Goal: Task Accomplishment & Management: Manage account settings

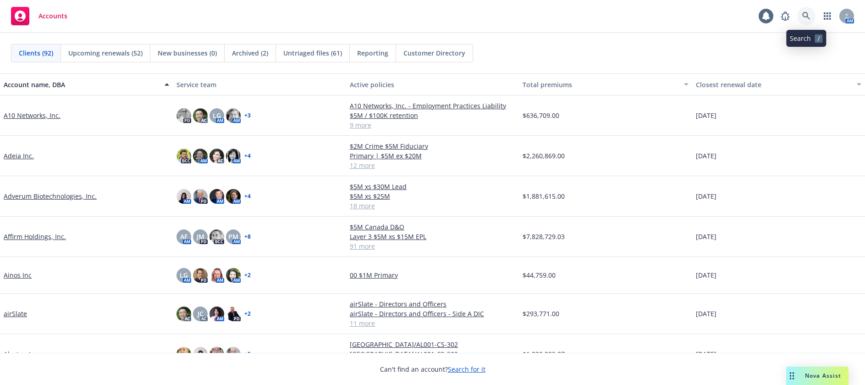
click at [806, 14] on icon at bounding box center [806, 16] width 8 height 8
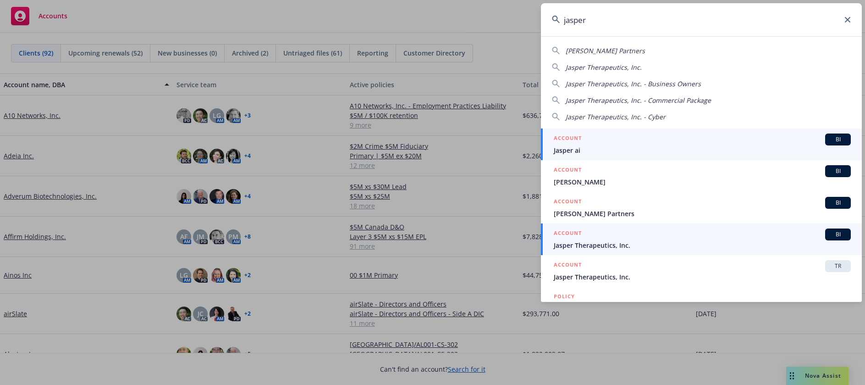
type input "jasper"
click at [619, 245] on span "Jasper Therapeutics, Inc." at bounding box center [702, 245] width 297 height 10
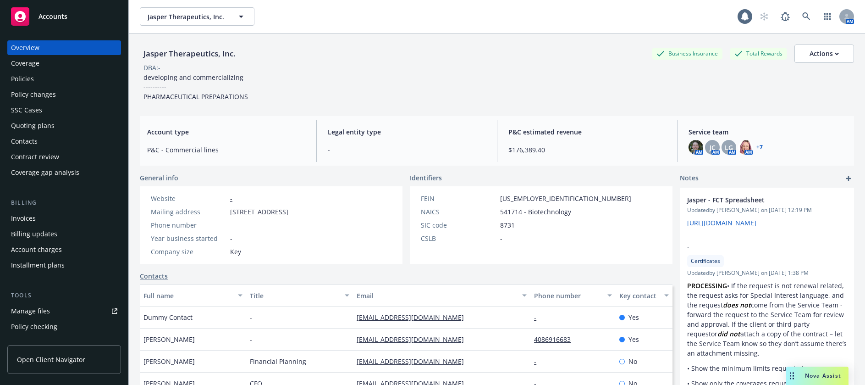
click at [39, 311] on div "Manage files" at bounding box center [30, 311] width 39 height 15
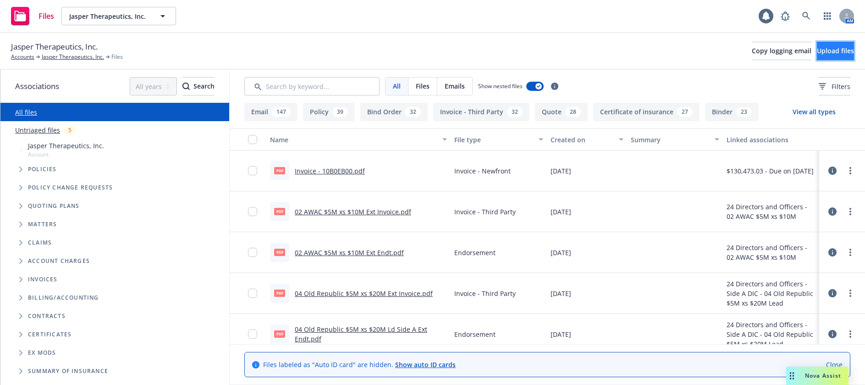
click at [822, 50] on span "Upload files" at bounding box center [835, 50] width 37 height 9
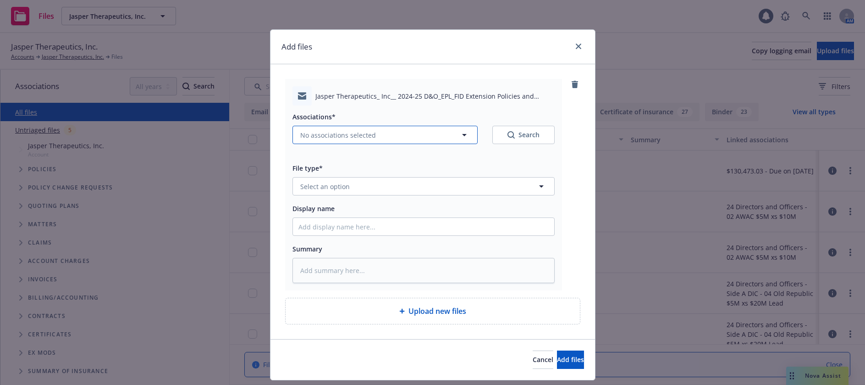
click at [362, 134] on span "No associations selected" at bounding box center [338, 135] width 76 height 10
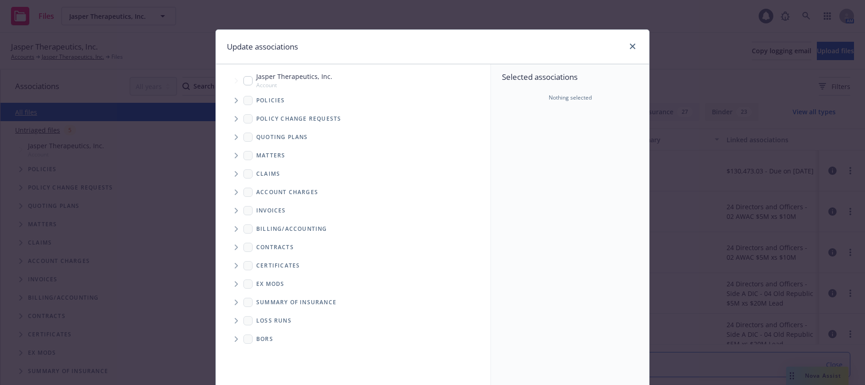
click at [235, 100] on icon "Tree Example" at bounding box center [237, 101] width 4 height 6
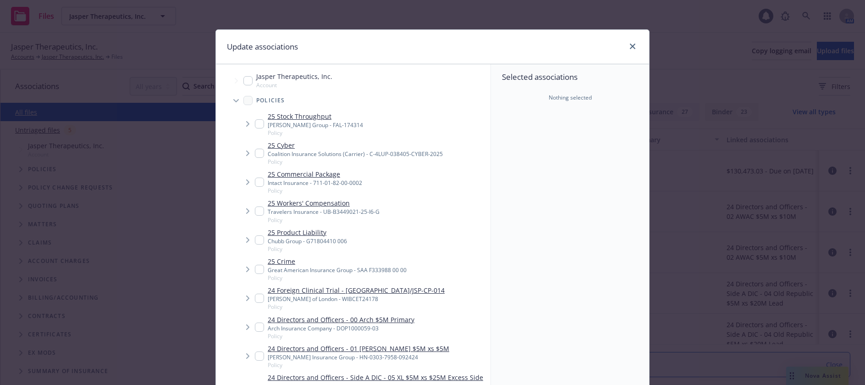
type textarea "x"
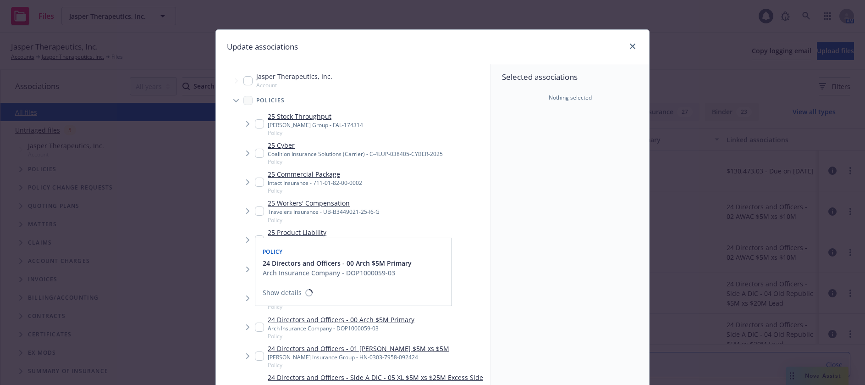
drag, startPoint x: 258, startPoint y: 329, endPoint x: 266, endPoint y: 329, distance: 8.3
click at [258, 329] on input "Tree Example" at bounding box center [259, 326] width 9 height 9
checkbox input "true"
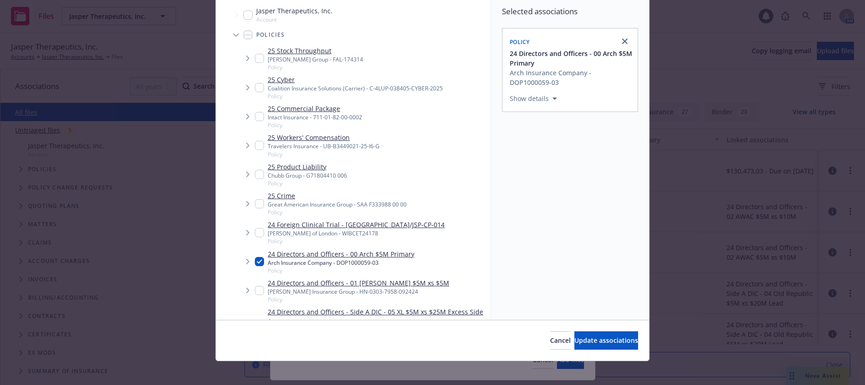
scroll to position [71, 0]
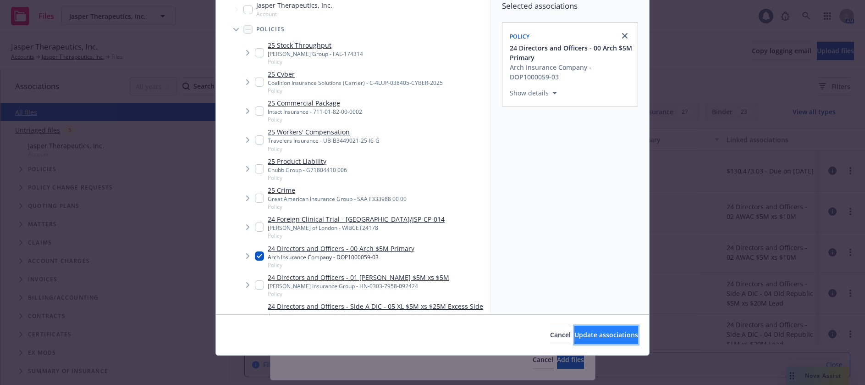
click at [585, 334] on span "Update associations" at bounding box center [606, 334] width 64 height 9
type textarea "x"
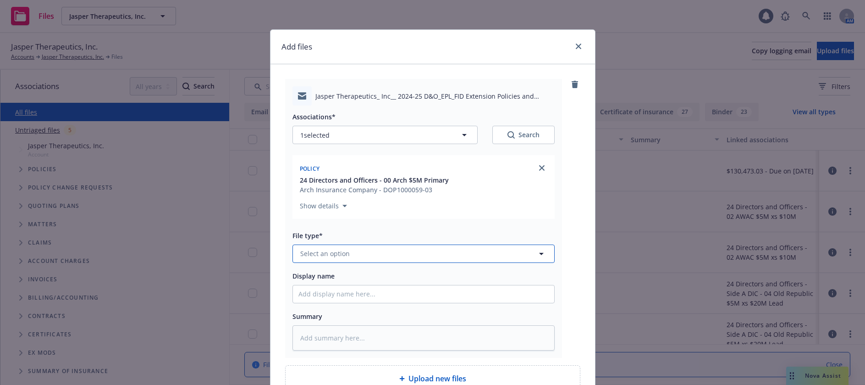
click at [325, 253] on span "Select an option" at bounding box center [325, 254] width 50 height 10
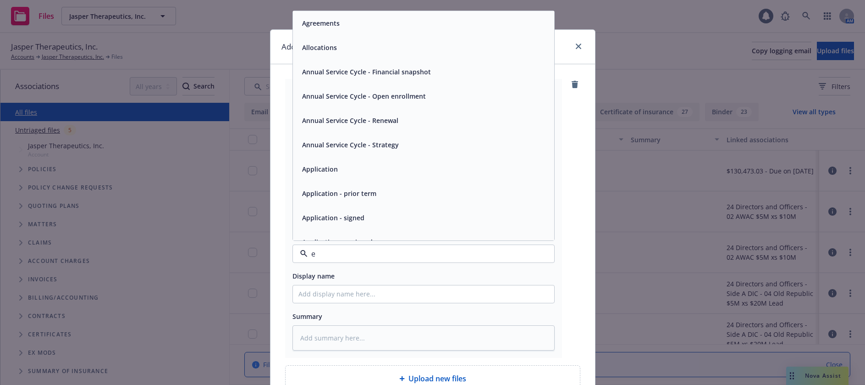
type input "em"
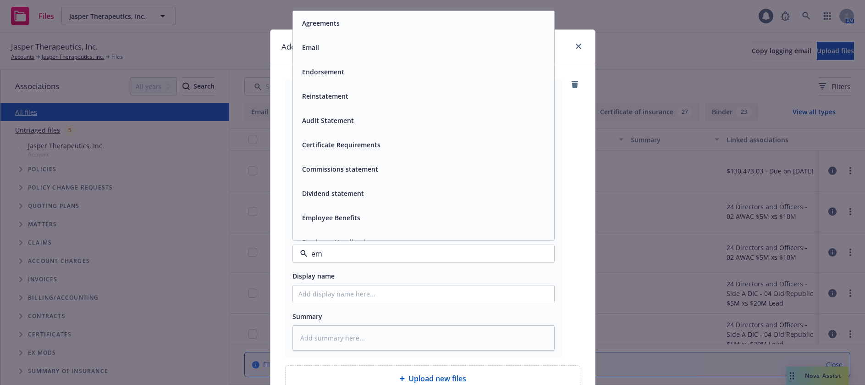
click at [309, 44] on span "Email" at bounding box center [310, 48] width 17 height 10
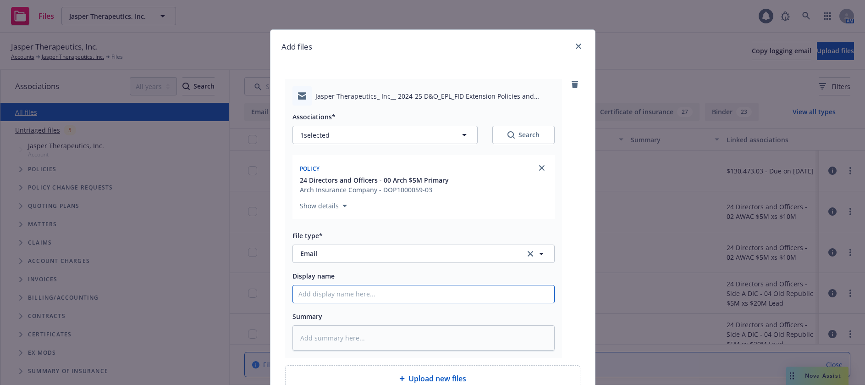
click at [336, 298] on input "Display name" at bounding box center [423, 293] width 261 height 17
type textarea "x"
type input "2"
type textarea "x"
type input "20"
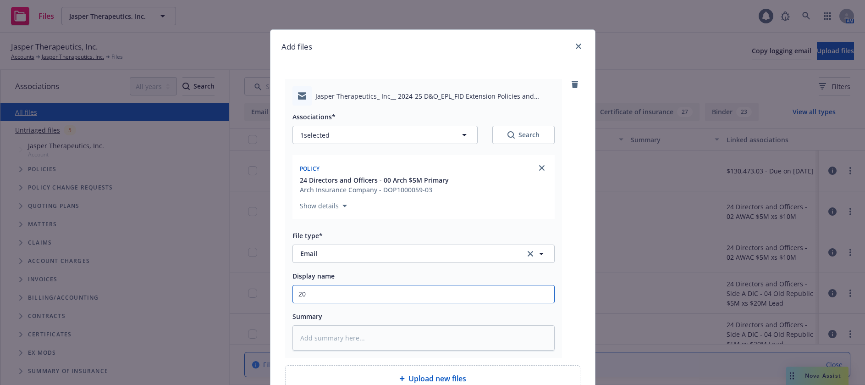
type textarea "x"
type input "2024"
type textarea "x"
type input "2024-"
type textarea "x"
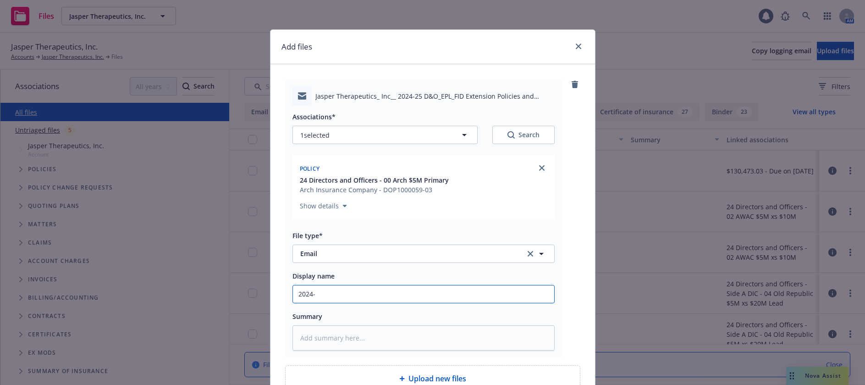
type input "2024-2"
type textarea "x"
type input "2024-25"
type textarea "x"
type input "2024-25"
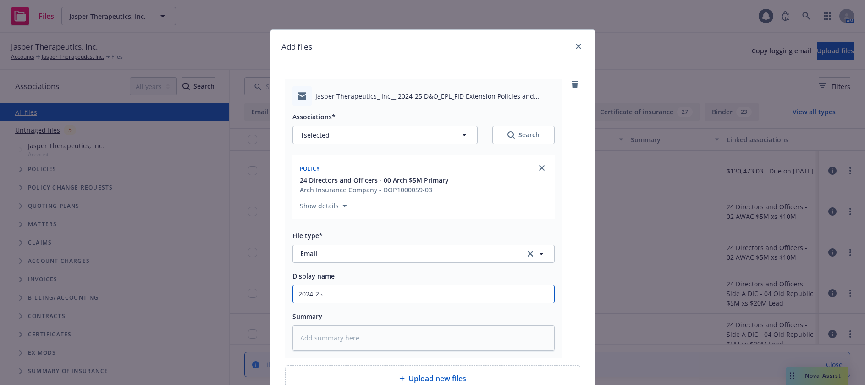
type textarea "x"
type input "2024-25 D"
type textarea "x"
type input "2024-25 D&"
type textarea "x"
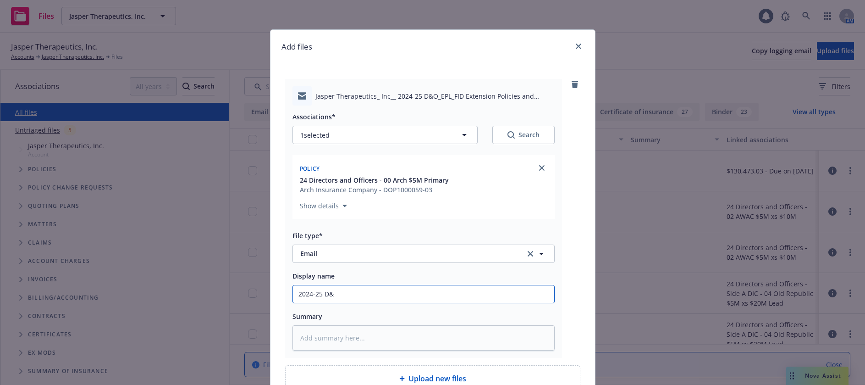
type input "2024-25 D&O"
type textarea "x"
type input "2024-25 D&O/"
type textarea "x"
type input "2024-25 D&O/E"
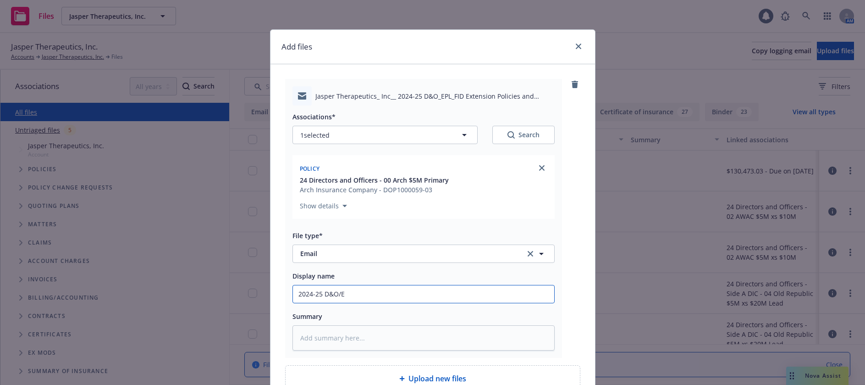
type textarea "x"
type input "2024-25 D&O/EP"
type textarea "x"
type input "2024-25 D&O/EPL"
type textarea "x"
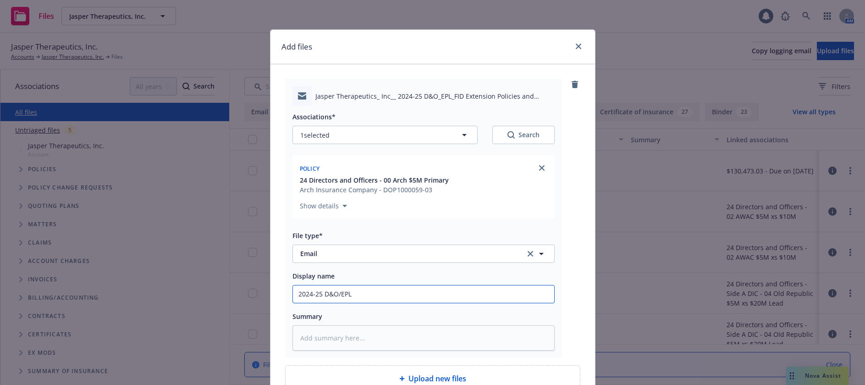
type input "2024-25 D&O/EPL/"
type textarea "x"
type input "2024-25 D&O/EPL/F"
type textarea "x"
type input "2024-25 D&O/EPL/FI"
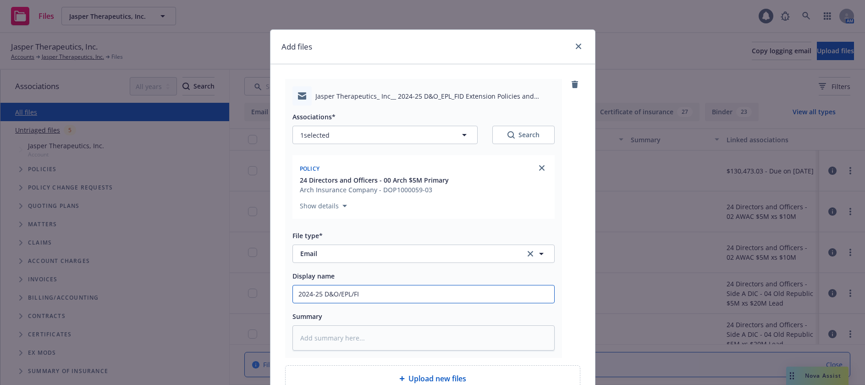
type textarea "x"
type input "2024-25 D&O/EPL/FID"
type textarea "x"
type input "2024-25 D&O/EPL/FID"
type textarea "x"
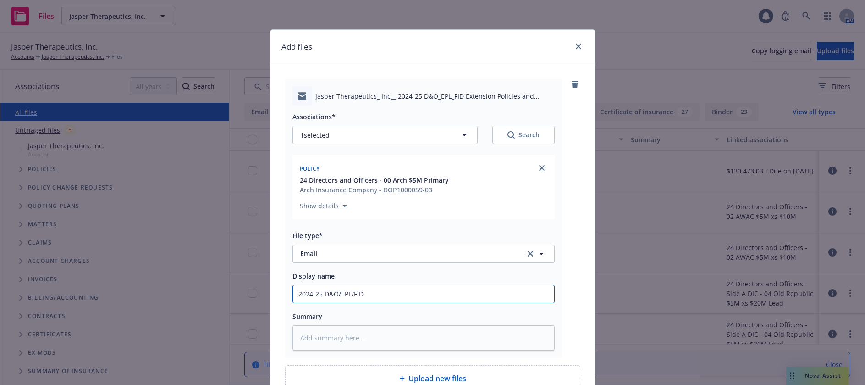
type input "2024-25 D&O/EPL/FID E"
type textarea "x"
type input "2024-25 D&O/EPL/FID Ex"
type textarea "x"
type input "2024-25 D&O/EPL/FID Ext"
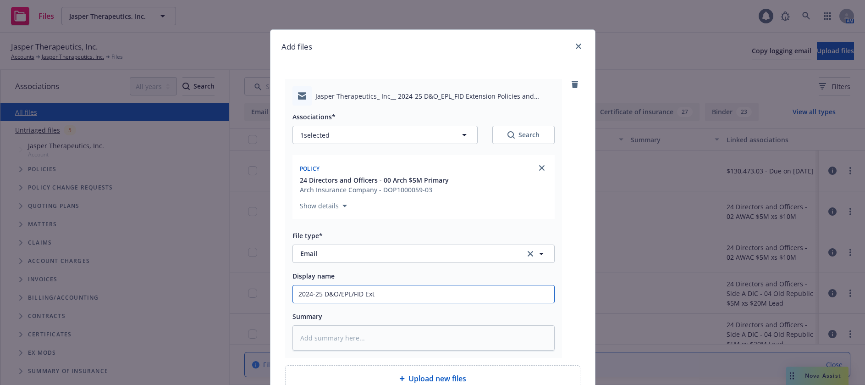
type textarea "x"
type input "2024-25 D&O/EPL/FID Ext"
type textarea "x"
type input "2024-25 D&O/EPL/FID Ext p"
type textarea "x"
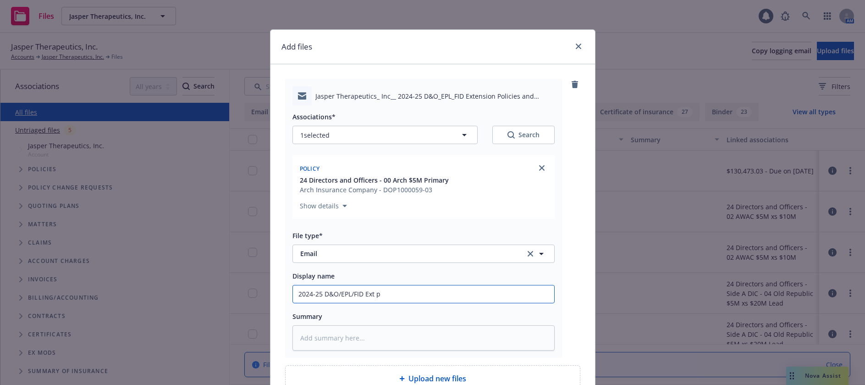
type input "2024-25 D&O/EPL/FID Ext po"
type textarea "x"
type input "2024-25 D&O/EPL/FID Ext pol"
type textarea "x"
type input "2024-25 D&O/EPL/FID Ext poli"
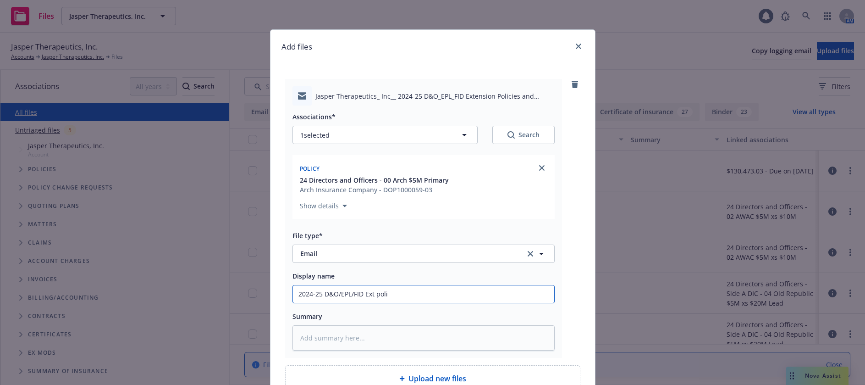
type textarea "x"
type input "2024-25 D&O/EPL/FID Ext pol"
type textarea "x"
type input "2024-25 D&O/EPL/FID Ext po"
type textarea "x"
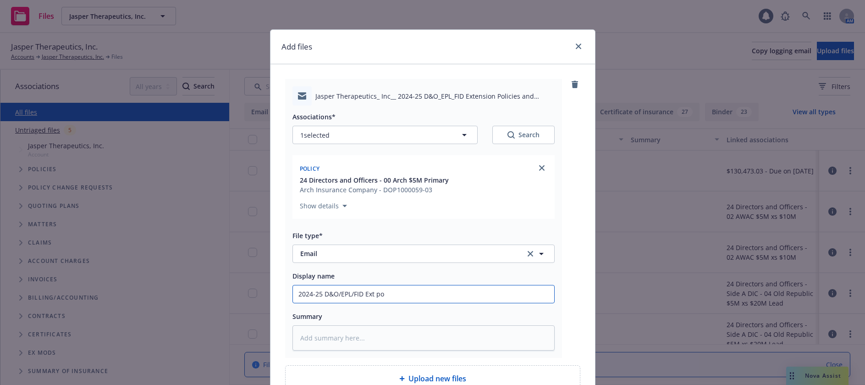
type input "2024-25 D&O/EPL/FID Ext p"
type textarea "x"
type input "2024-25 D&O/EPL/FID Ext"
type textarea "x"
type input "2024-25 D&O/EPL/FID Ext P"
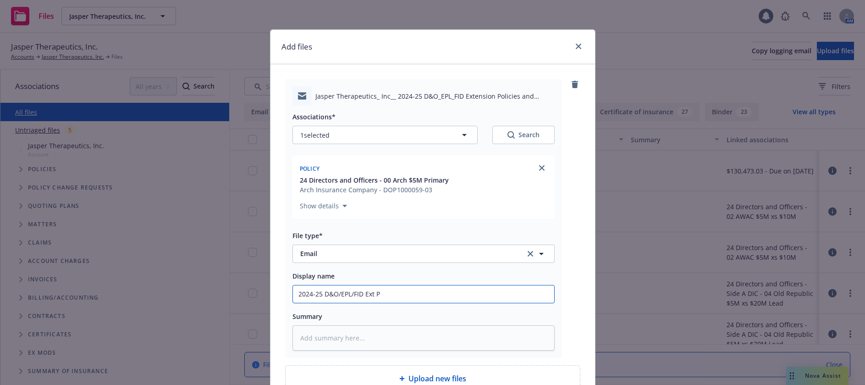
type textarea "x"
type input "2024-25 D&O/EPL/FID Ext Po"
type textarea "x"
type input "2024-25 D&O/EPL/FID Ext Pol"
type textarea "x"
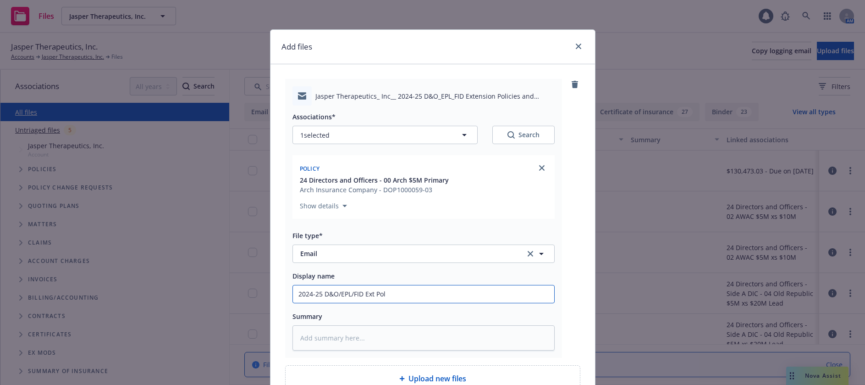
type input "2024-25 D&O/EPL/FID Ext Poli"
type textarea "x"
type input "2024-25 D&O/EPL/FID Ext Polici"
type textarea "x"
type input "2024-25 D&O/EPL/FID Ext Policie"
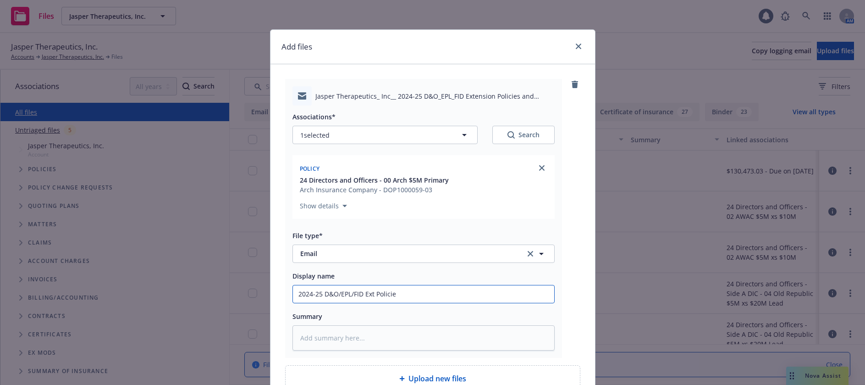
type textarea "x"
type input "2024-25 D&O/EPL/FID Ext Policies"
type textarea "x"
type input "2024-25 D&O/EPL/FID Ext Policies"
type textarea "x"
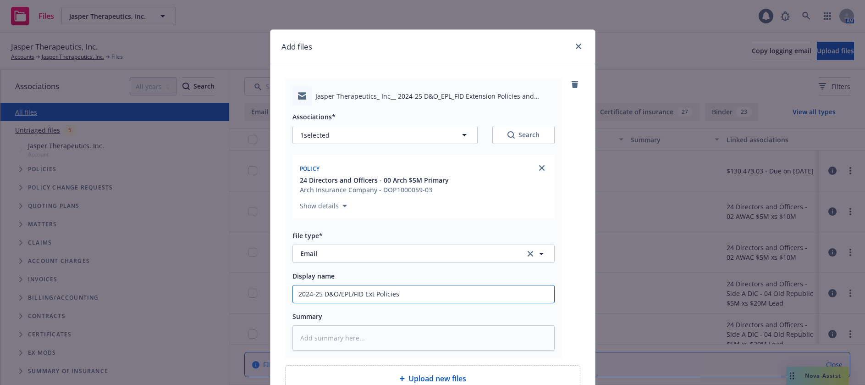
type input "2024-25 D&O/EPL/FID Ext Policies a"
type textarea "x"
type input "2024-25 D&O/EPL/FID Ext Policies an"
type textarea "x"
type input "2024-25 D&O/EPL/FID Ext Policies and"
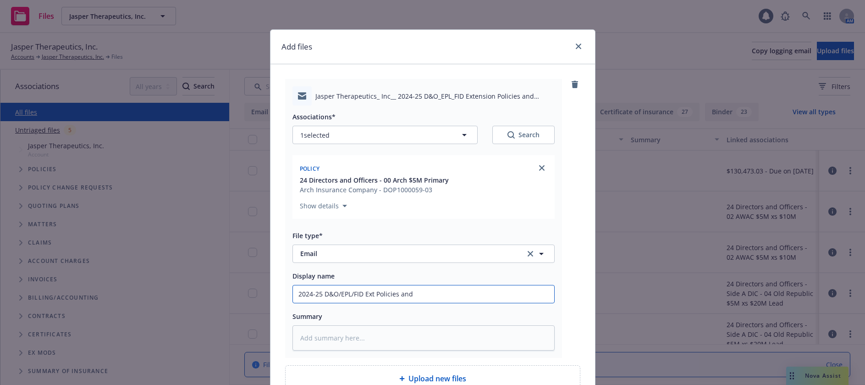
type textarea "x"
type input "2024-25 D&O/EPL/FID Ext Policies and"
type textarea "x"
type input "2024-25 D&O/EPL/FID Ext Policies and B"
type textarea "x"
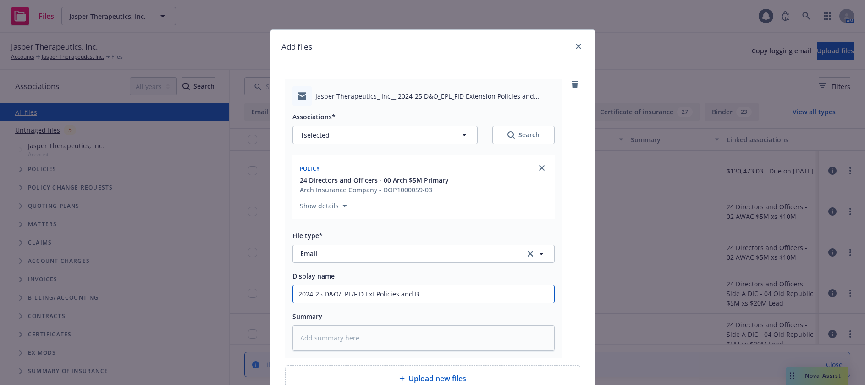
type input "2024-25 D&O/EPL/FID Ext Policies and Bi"
type textarea "x"
type input "2024-25 D&O/EPL/FID Ext Policies and Bil"
type textarea "x"
type input "2024-25 D&O/EPL/FID Ext Policies and Bill"
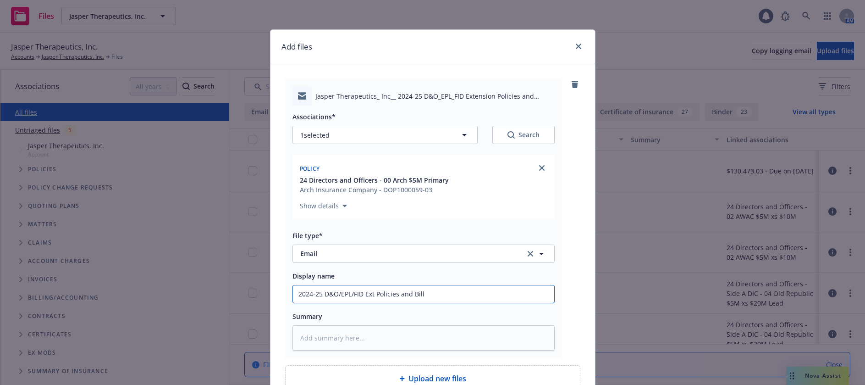
type textarea "x"
type input "2024-25 D&O/EPL/FID Ext Policies and Billi"
type textarea "x"
type input "2024-25 D&O/EPL/FID Ext Policies and Billin"
type textarea "x"
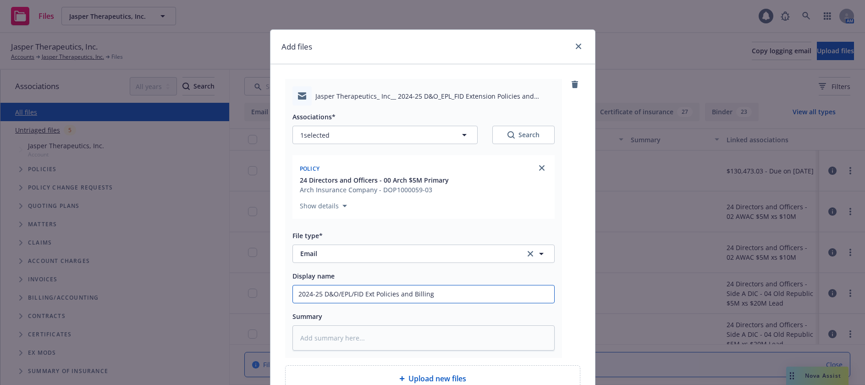
type input "2024-25 D&O/EPL/FID Ext Policies and Billing"
type textarea "x"
type input "2024-25 D&O/EPL/FID Ext Policies and Billing t"
type textarea "x"
type input "2024-25 D&O/EPL/FID Ext Policies and Billing to"
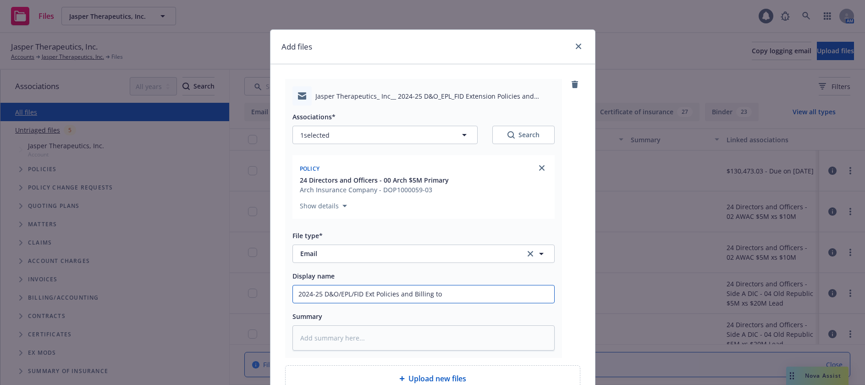
type textarea "x"
type input "2024-25 D&O/EPL/FID Ext Policies and Billing to"
type textarea "x"
type input "2024-25 D&O/EPL/FID Ext Policies and Billing to c"
type textarea "x"
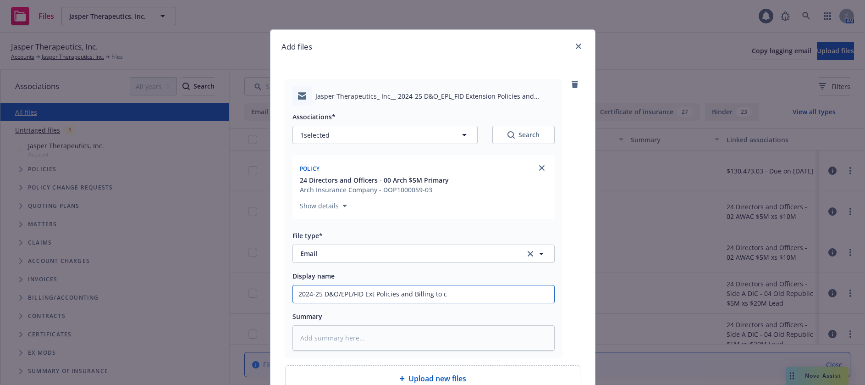
type input "2024-25 D&O/EPL/FID Ext Policies and Billing to cl"
type textarea "x"
type input "2024-25 D&O/EPL/FID Ext Policies and Billing to cli"
type textarea "x"
type input "2024-25 D&O/EPL/FID Ext Policies and Billing to clie"
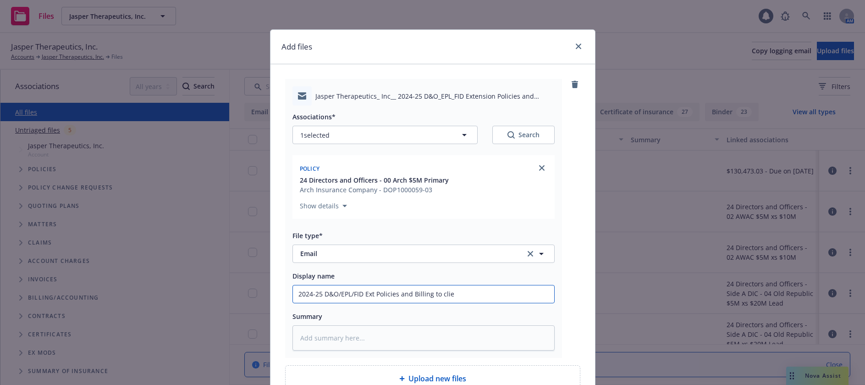
type textarea "x"
type input "2024-25 D&O/EPL/FID Ext Policies and Billing to clien"
type textarea "x"
type input "2024-25 D&O/EPL/FID Ext Policies and Billing to client"
type textarea "x"
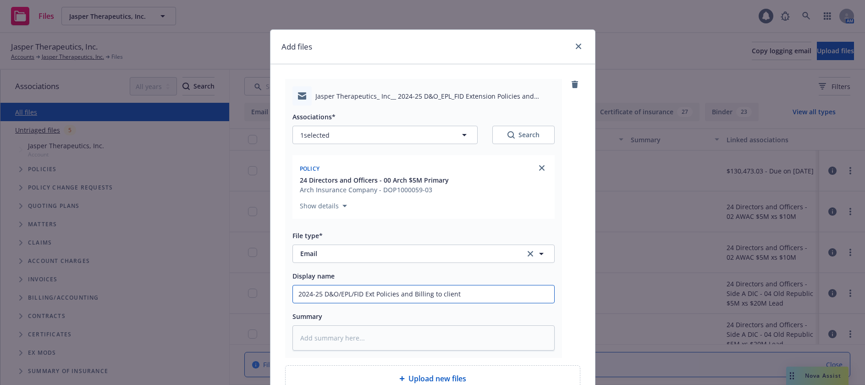
type input "2024-25 D&O/EPL/FID Ext Policies and Billing to lient"
type textarea "x"
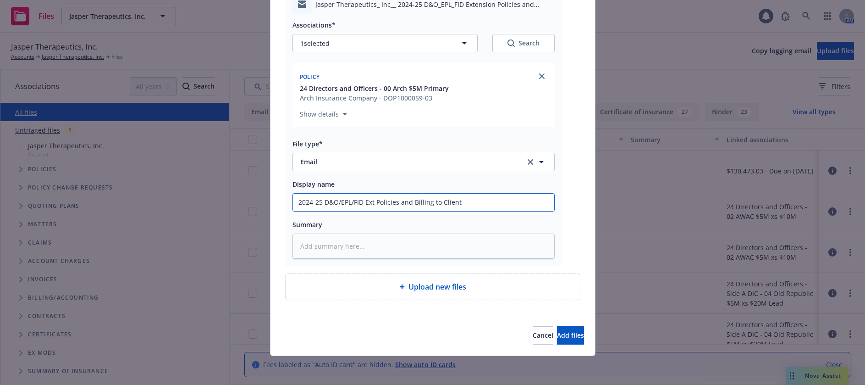
scroll to position [92, 0]
type input "2024-25 D&O/EPL/FID Ext Policies and Billing to Client"
click at [559, 334] on span "Add files" at bounding box center [570, 334] width 27 height 9
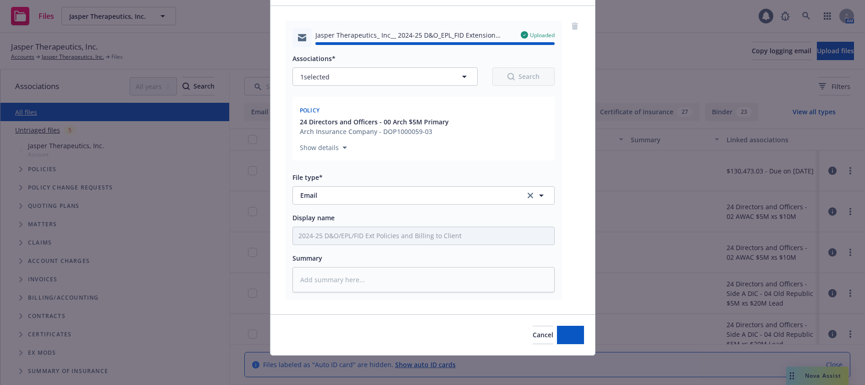
type textarea "x"
